Goal: Communication & Community: Answer question/provide support

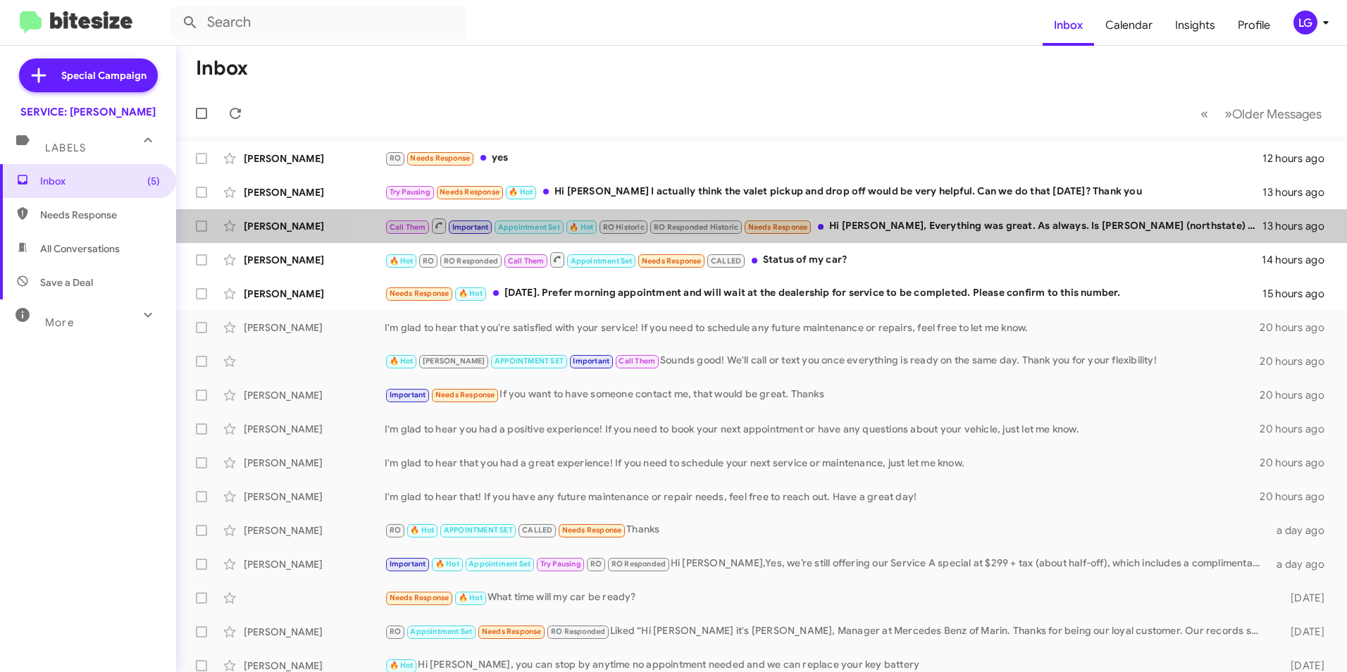
click at [897, 234] on div "Call Them Important Appointment Set 🔥 Hot RO Historic RO Responded Historic Nee…" at bounding box center [824, 226] width 878 height 18
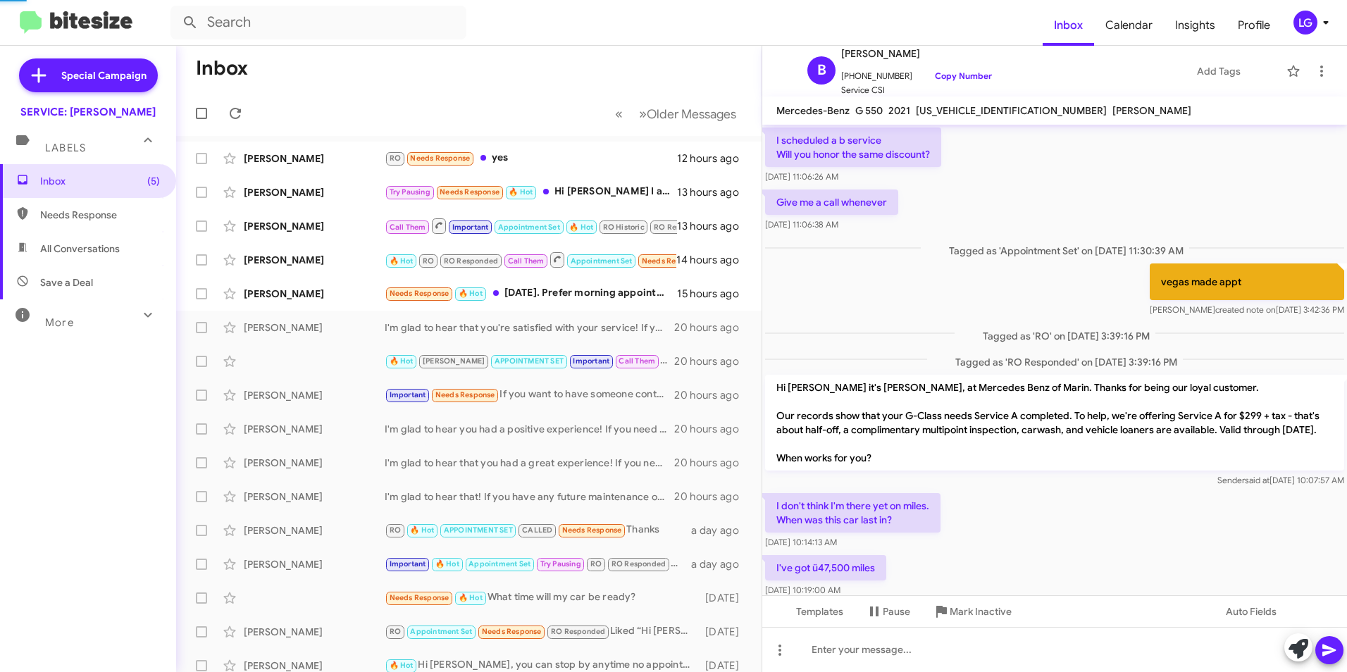
scroll to position [786, 0]
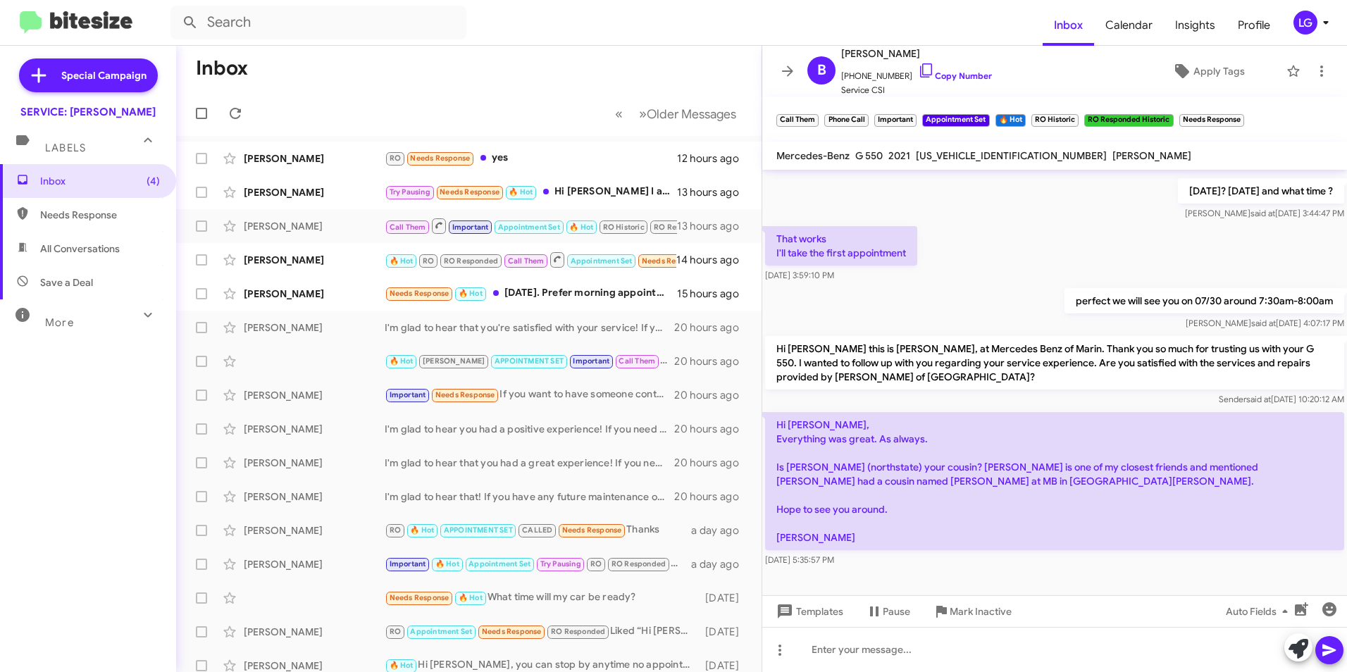
click at [453, 256] on span "RO Responded" at bounding box center [471, 260] width 54 height 9
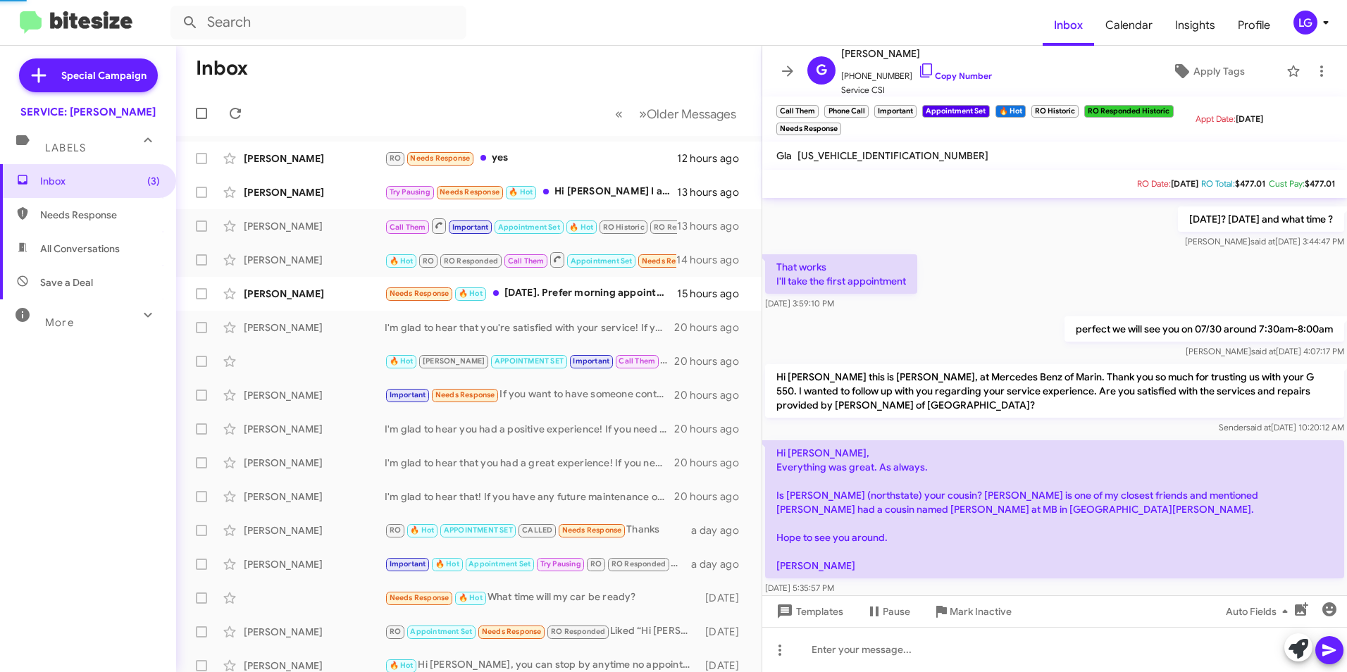
scroll to position [432, 0]
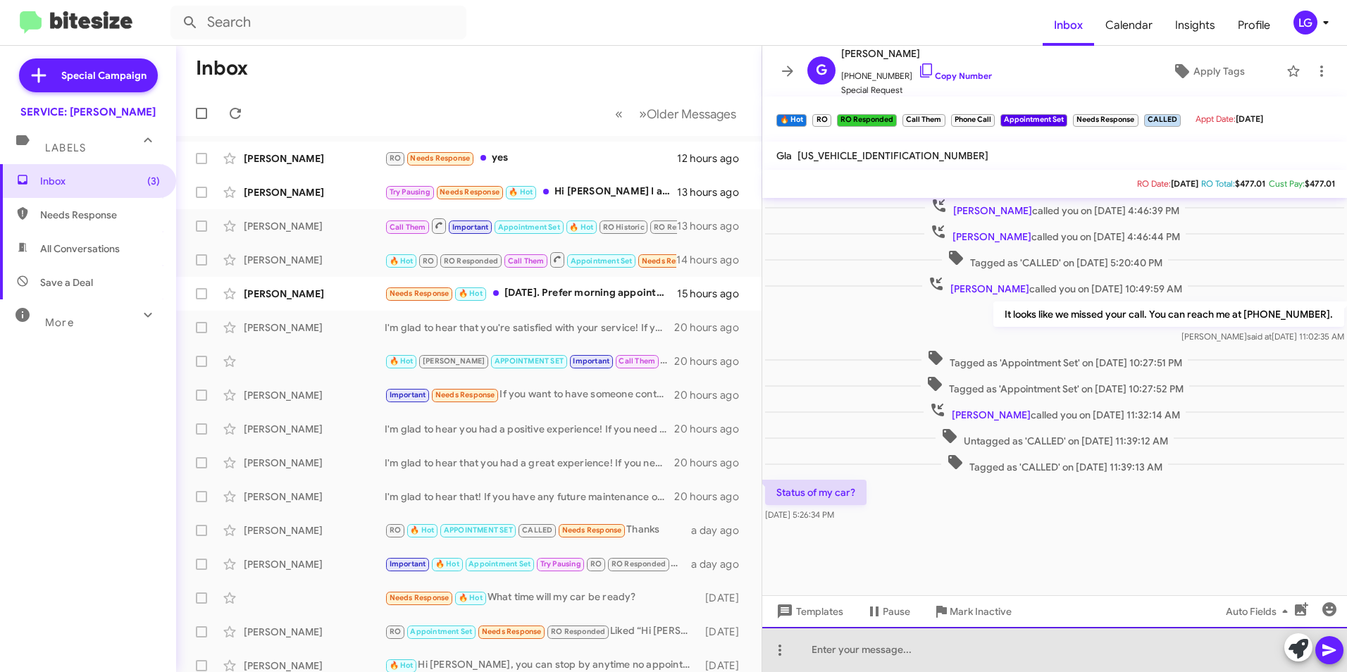
click at [841, 654] on div at bounding box center [1054, 649] width 585 height 45
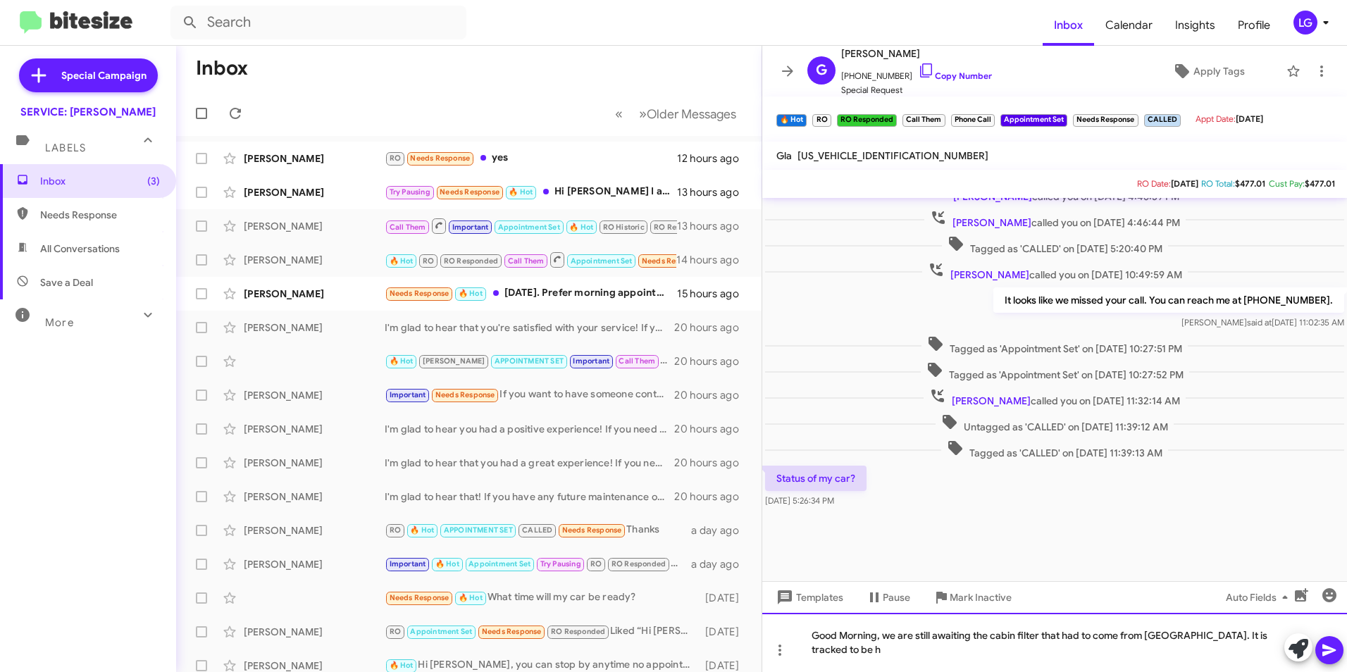
scroll to position [446, 0]
click at [1322, 650] on icon at bounding box center [1329, 650] width 17 height 17
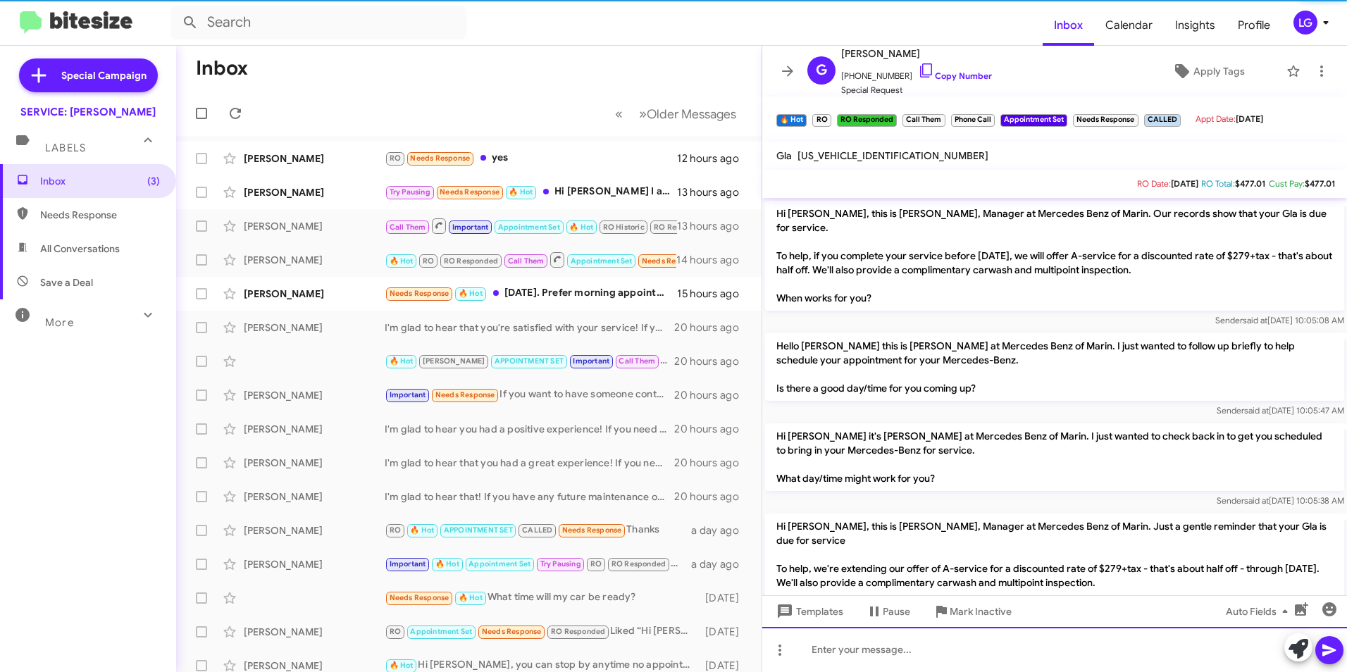
scroll to position [70, 0]
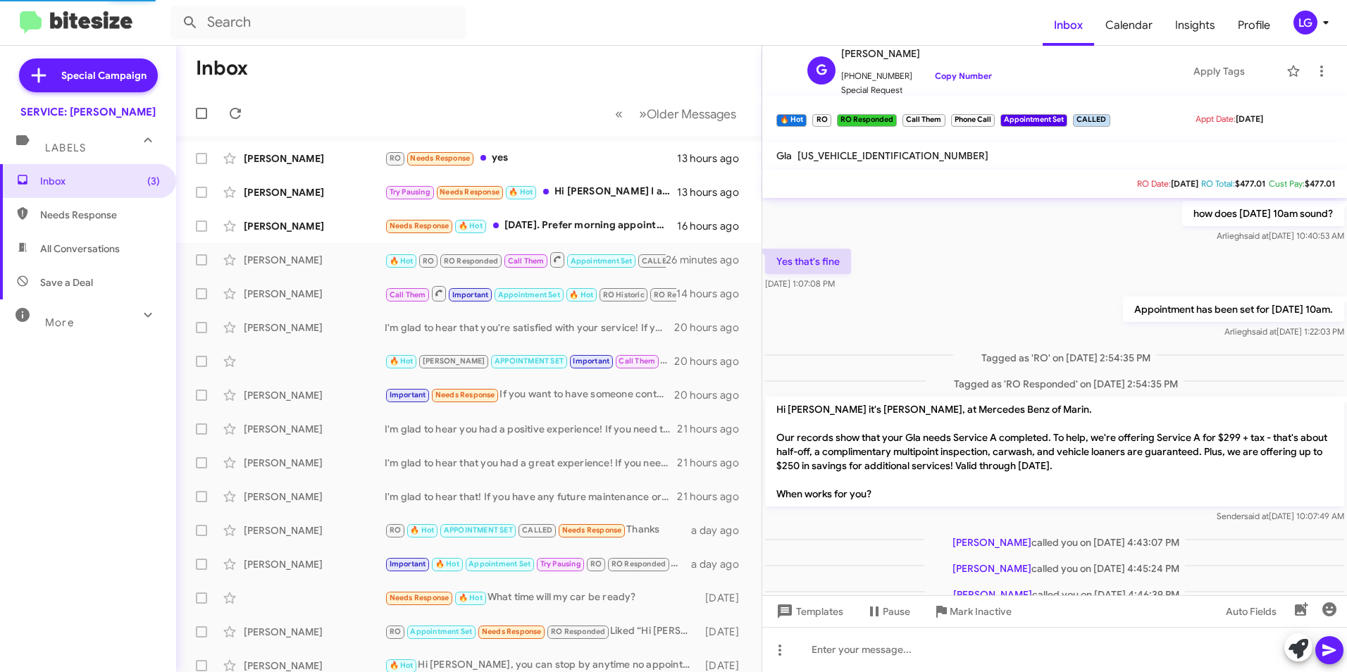
scroll to position [387, 0]
